Goal: Information Seeking & Learning: Learn about a topic

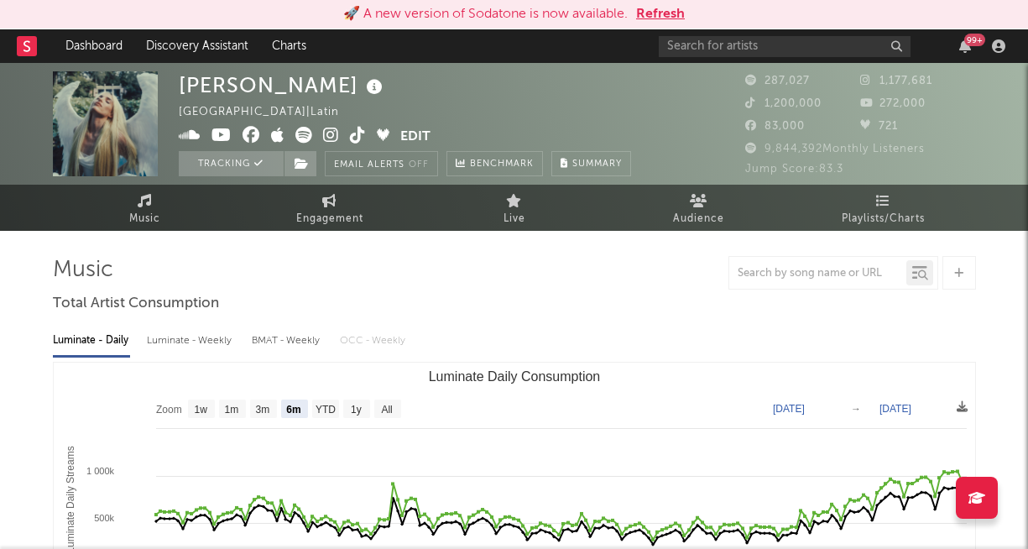
select select "6m"
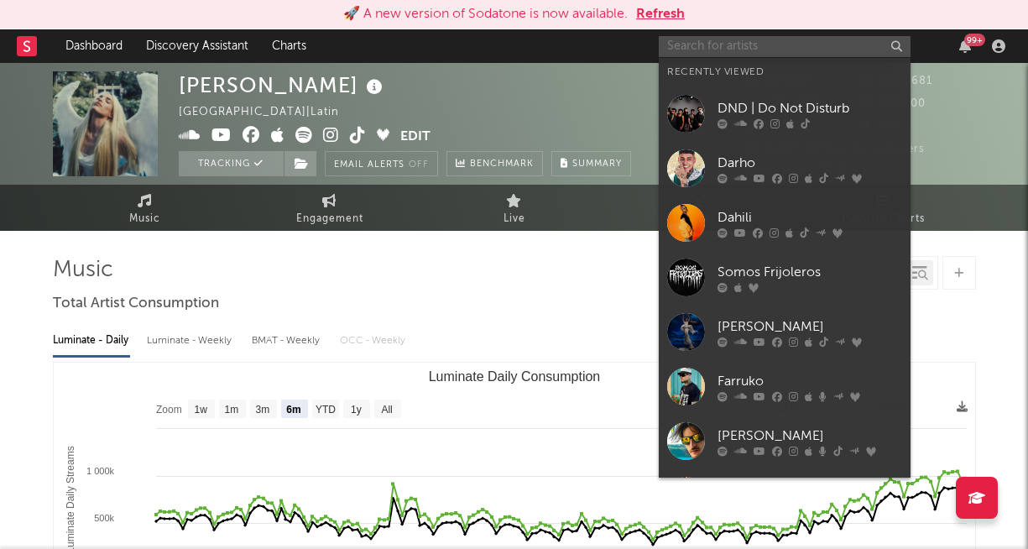
click at [757, 48] on input "text" at bounding box center [785, 46] width 252 height 21
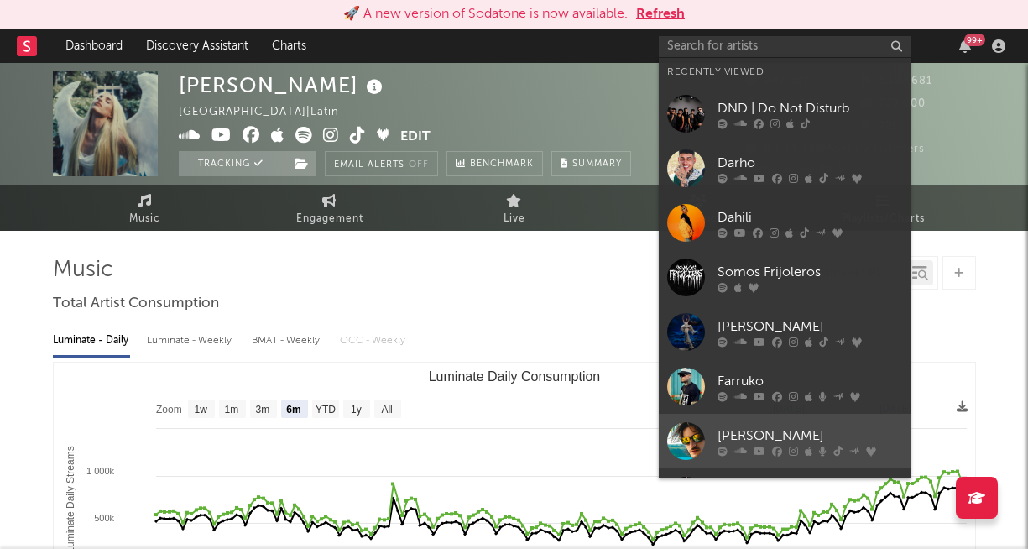
click at [687, 447] on div at bounding box center [686, 441] width 38 height 38
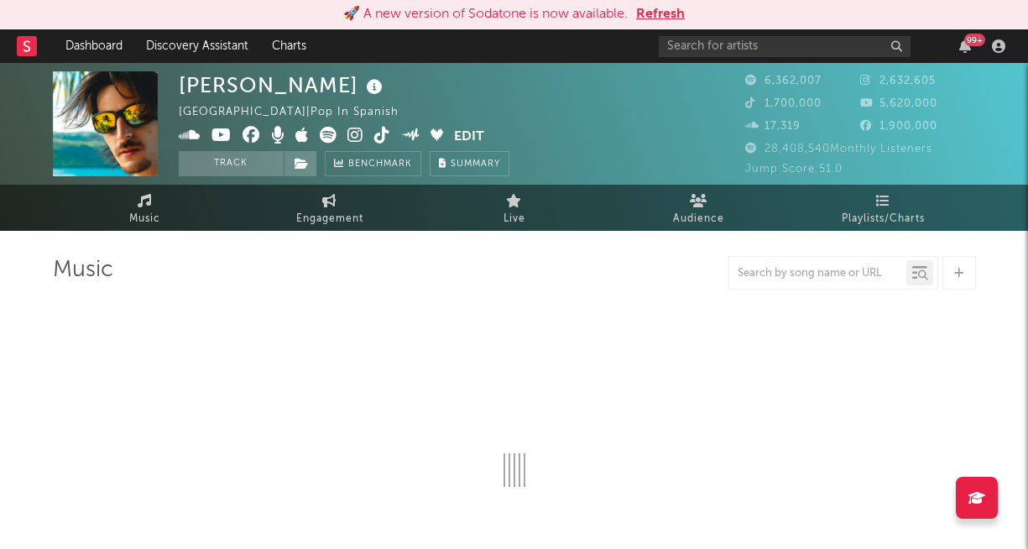
click at [667, 18] on button "Refresh" at bounding box center [660, 14] width 49 height 20
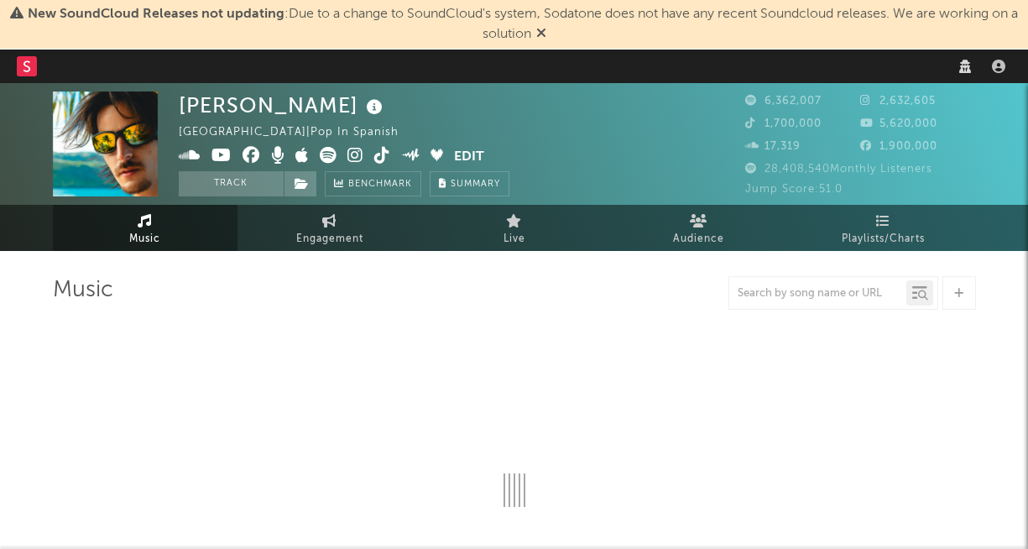
select select "6m"
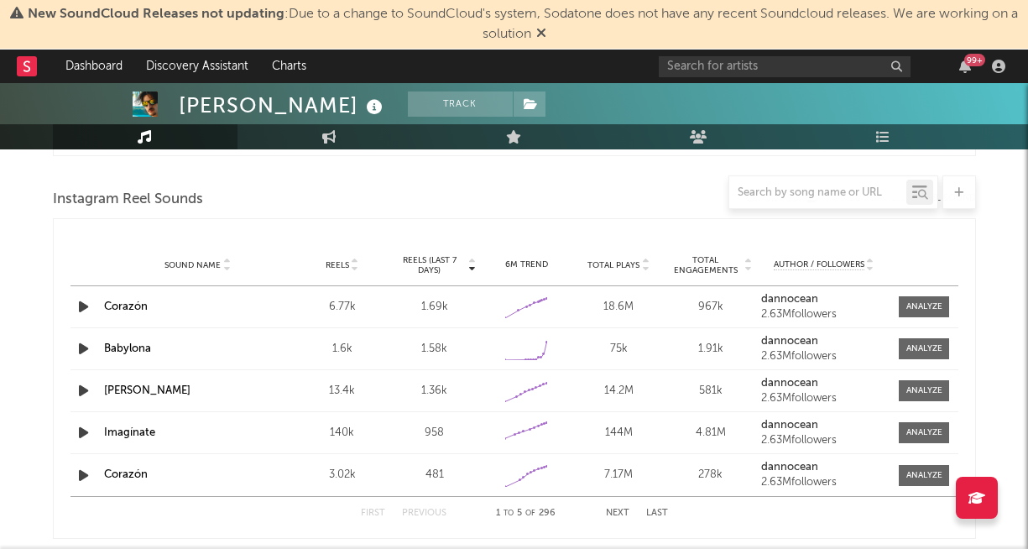
scroll to position [1517, 0]
click at [450, 262] on span "Reels (last 7 days)" at bounding box center [430, 263] width 74 height 20
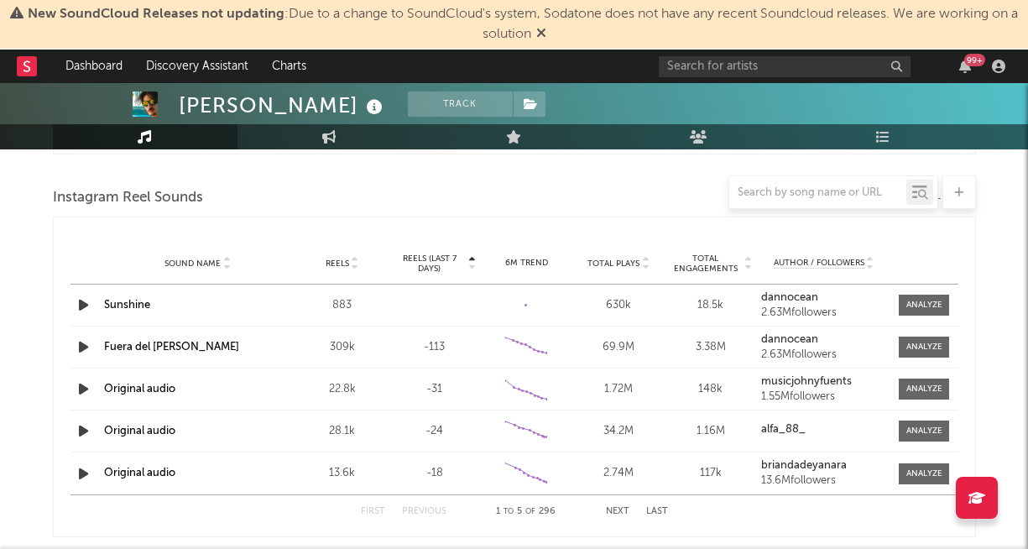
click at [450, 262] on span "Reels (last 7 days)" at bounding box center [430, 263] width 74 height 20
